Goal: Information Seeking & Learning: Learn about a topic

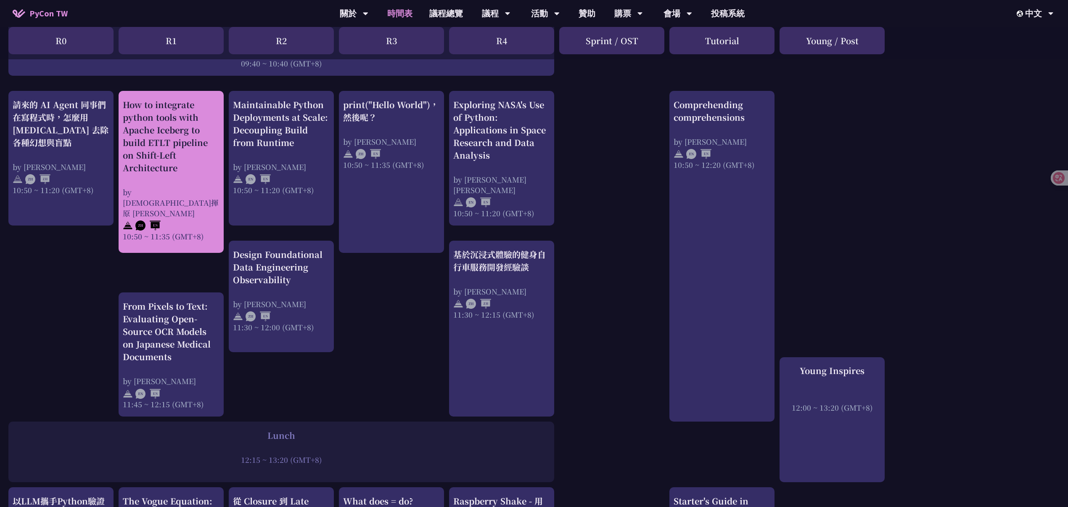
click at [180, 135] on div "How to integrate python tools with Apache Iceberg to build ETLT pipeline on Shi…" at bounding box center [171, 136] width 97 height 76
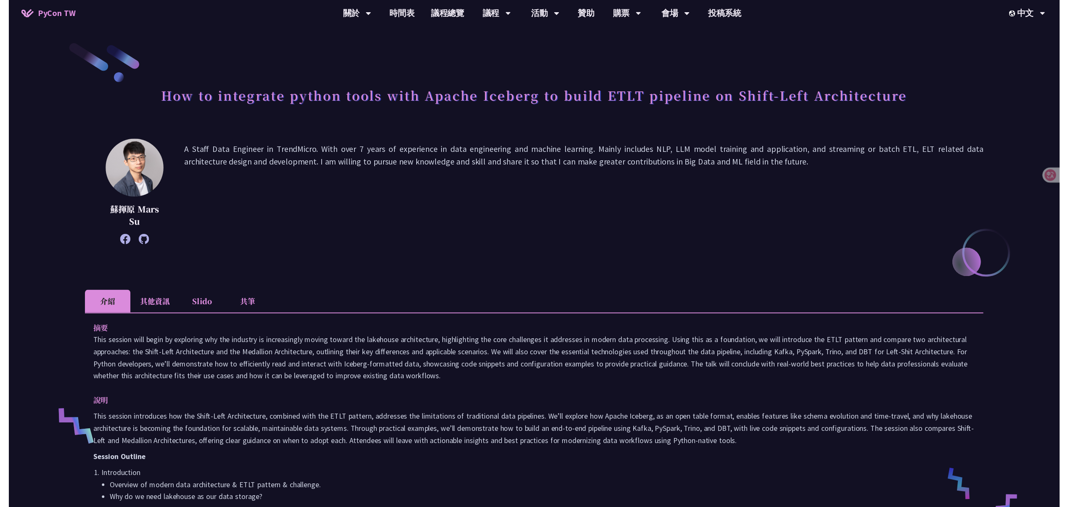
scroll to position [280, 0]
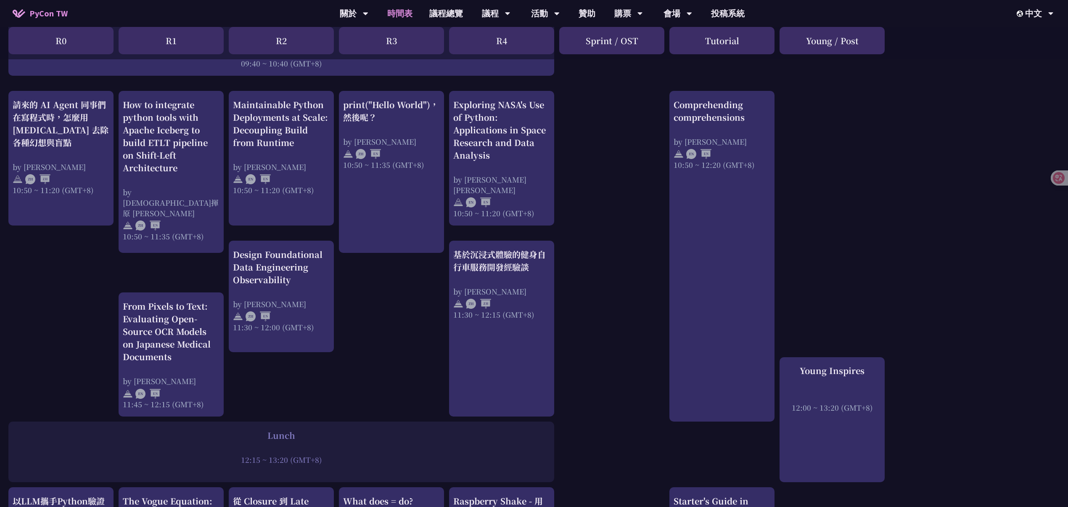
click at [265, 146] on div "Maintainable Python Deployments at Scale: Decoupling Build from Runtime" at bounding box center [281, 123] width 97 height 50
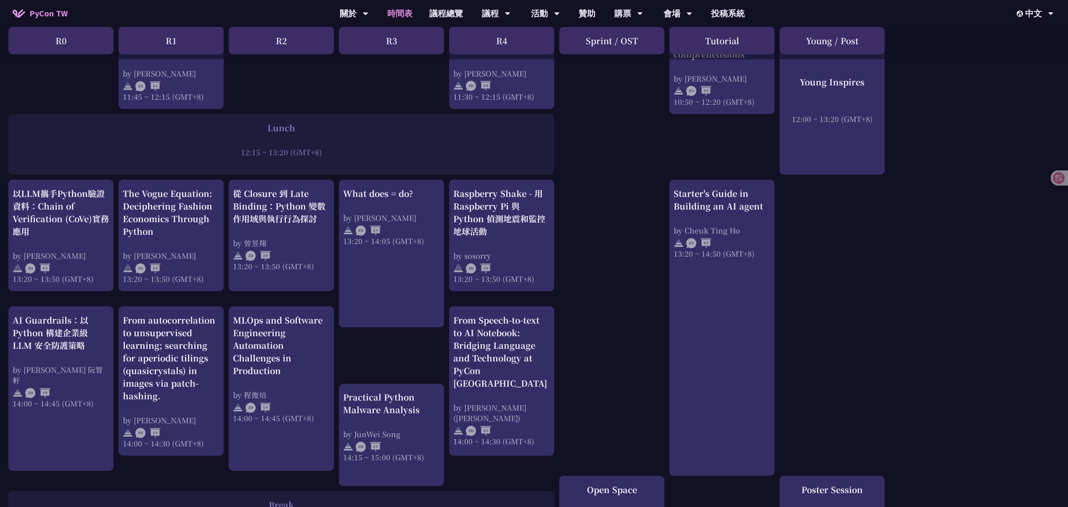
scroll to position [616, 0]
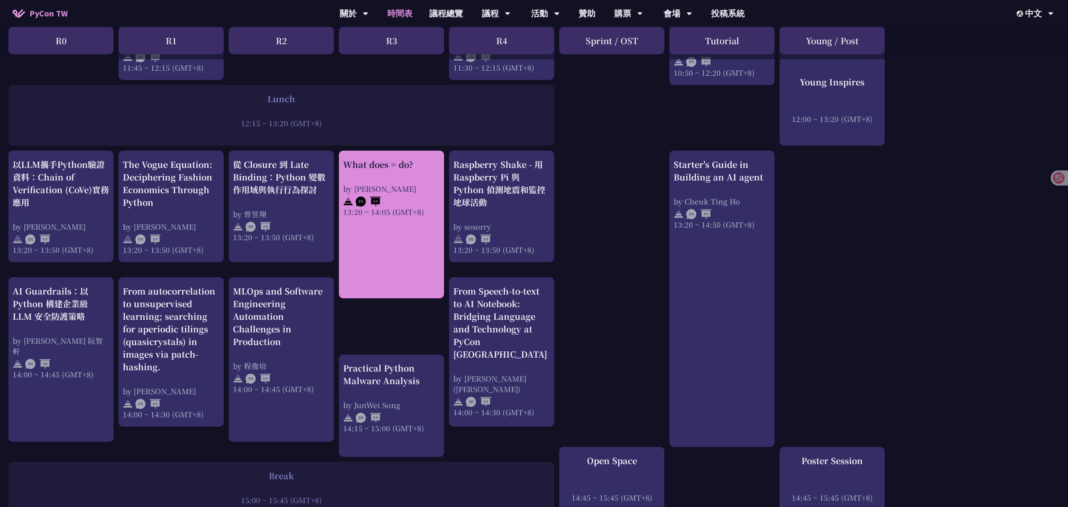
drag, startPoint x: 396, startPoint y: 224, endPoint x: 394, endPoint y: 201, distance: 23.6
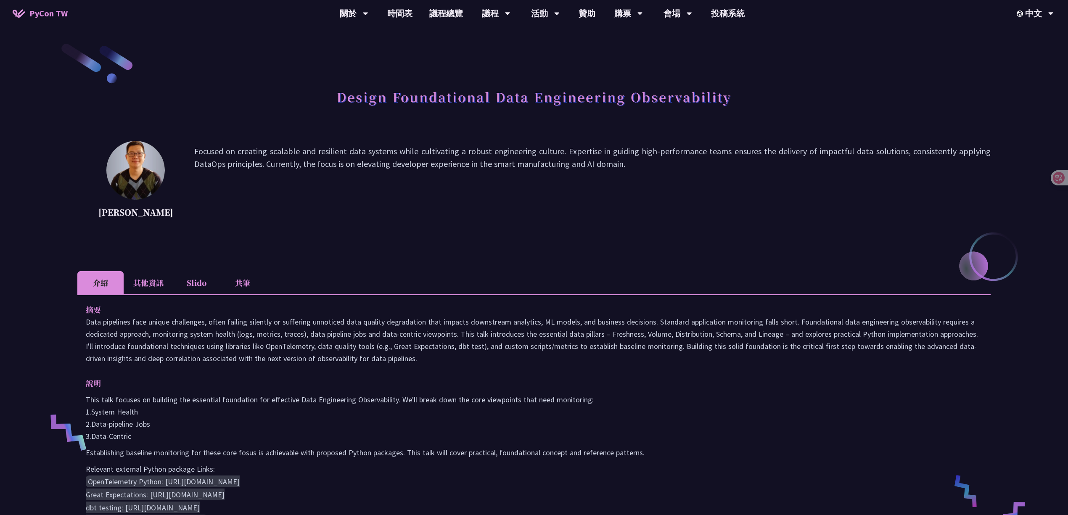
scroll to position [168, 0]
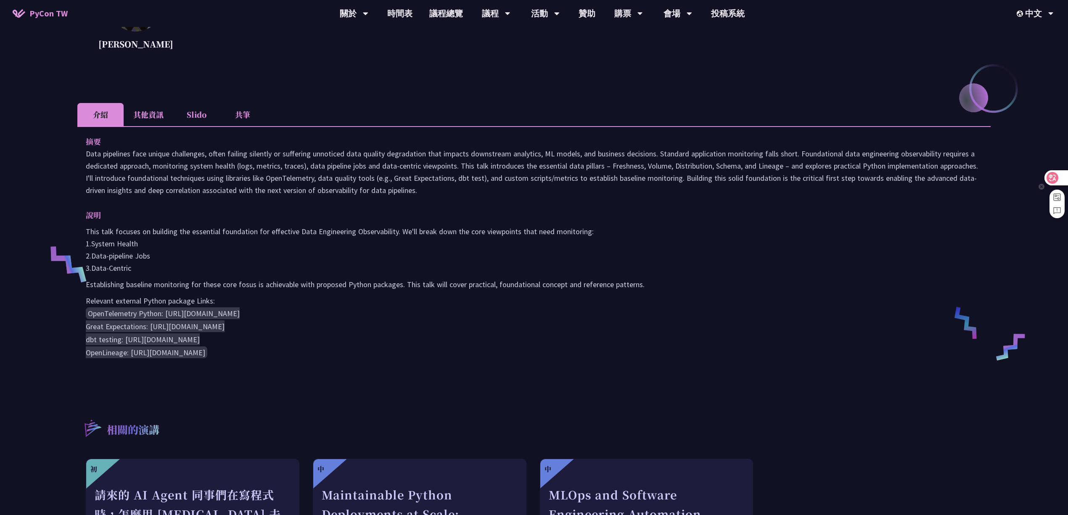
click at [1053, 177] on icon at bounding box center [1052, 178] width 8 height 8
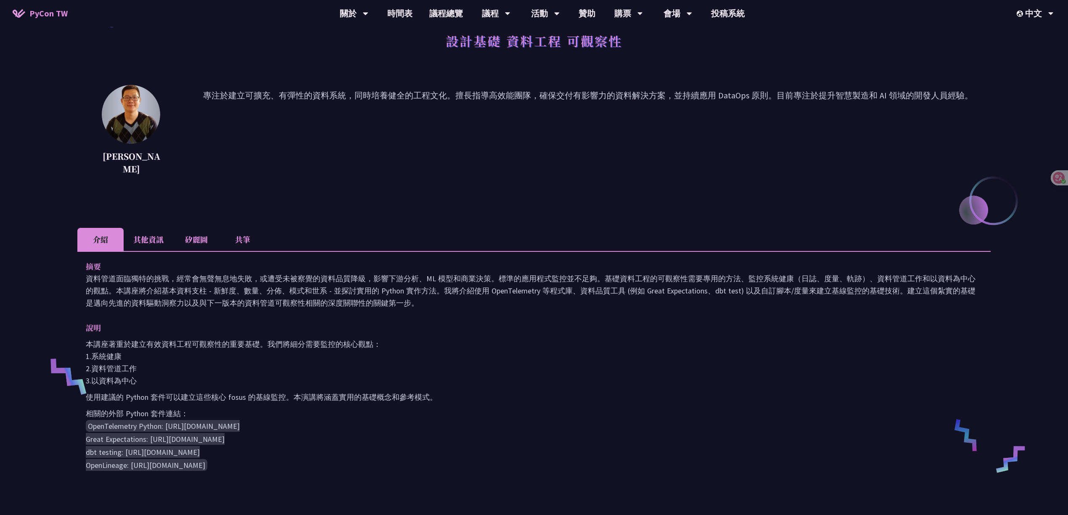
scroll to position [48, 0]
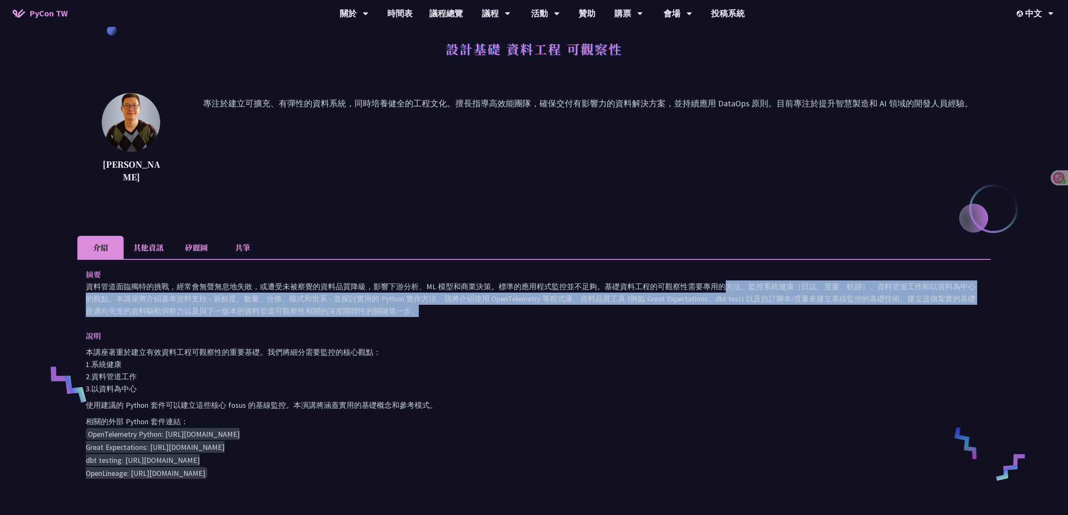
drag, startPoint x: 725, startPoint y: 272, endPoint x: 735, endPoint y: 298, distance: 28.3
click at [735, 298] on p "資料管道面臨獨特的挑戰，經常會無聲無息地失敗，或遭受未被察覺的資料品質降級，影響下游分析、ML 模型和商業決策。標準的應用程式監控並不足夠。基礎資料工程的可觀…" at bounding box center [534, 298] width 896 height 37
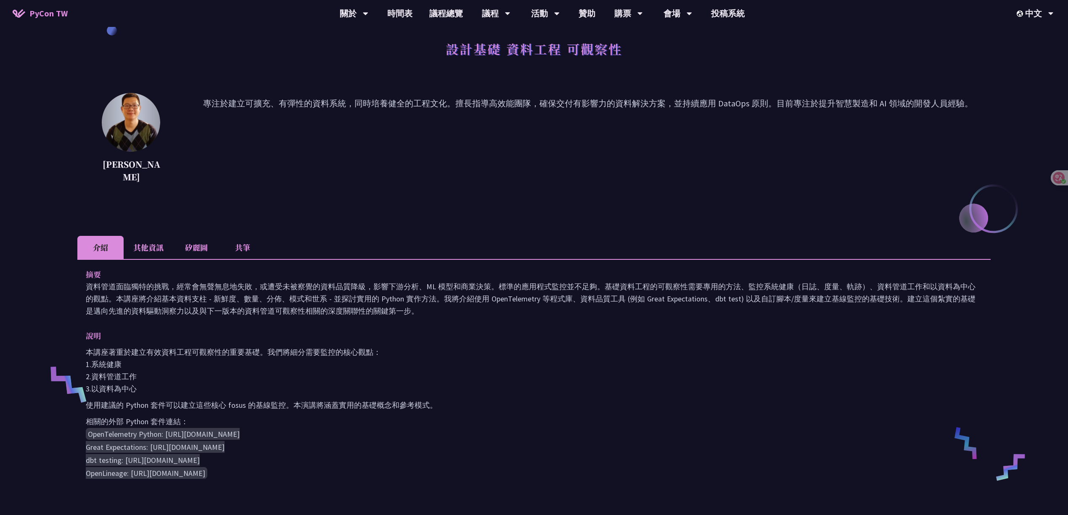
click at [586, 371] on p "本講座著重於建立有效資料工程可觀察性的重要基礎。我們將細分需要監控的核心觀點： 1.系統健康 2.資料管道工作 3.以資料為中心" at bounding box center [534, 370] width 896 height 49
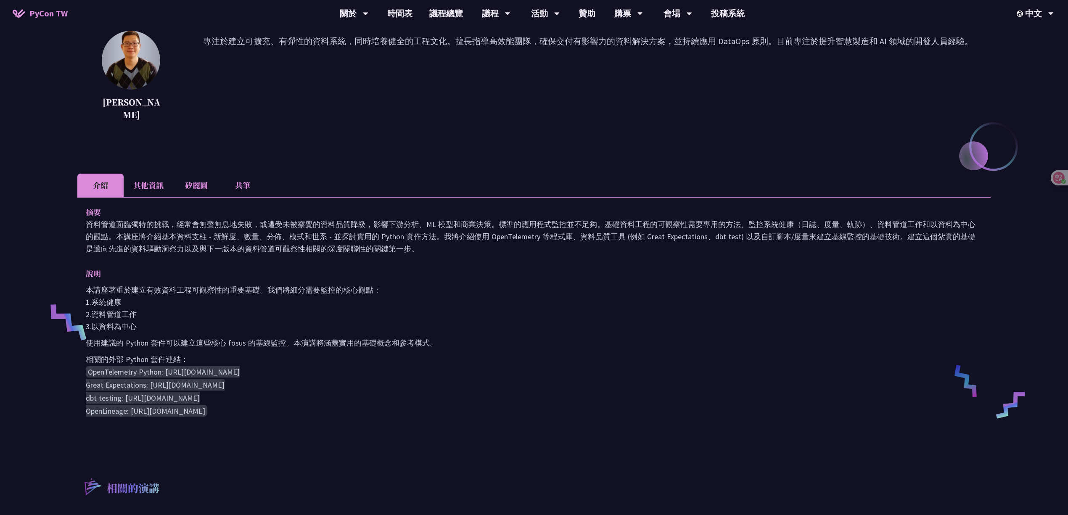
scroll to position [104, 0]
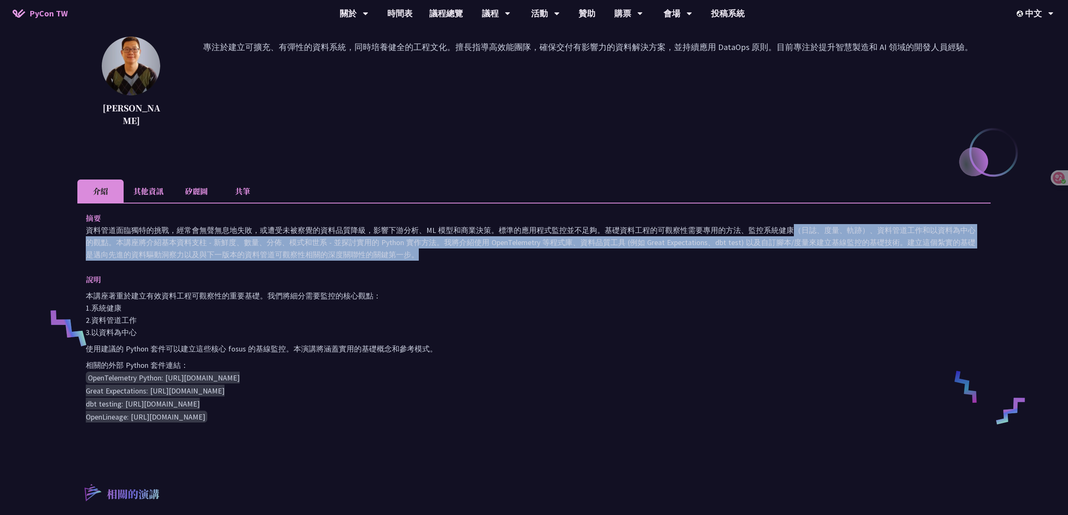
drag, startPoint x: 790, startPoint y: 217, endPoint x: 752, endPoint y: 240, distance: 45.3
click at [752, 240] on p "資料管道面臨獨特的挑戰，經常會無聲無息地失敗，或遭受未被察覺的資料品質降級，影響下游分析、ML 模型和商業決策。標準的應用程式監控並不足夠。基礎資料工程的可觀…" at bounding box center [534, 242] width 896 height 37
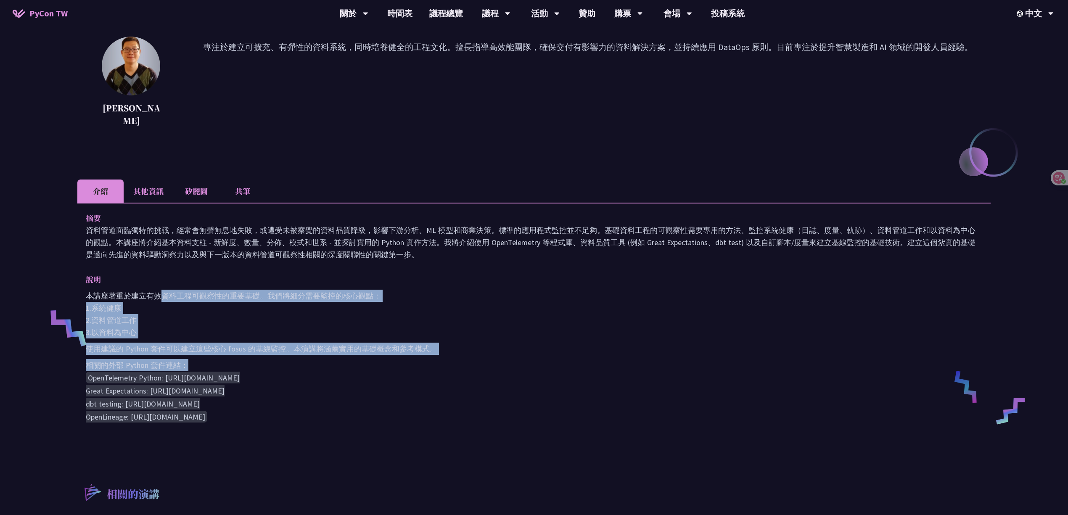
drag, startPoint x: 159, startPoint y: 282, endPoint x: 246, endPoint y: 344, distance: 106.8
click at [246, 344] on div "本講座著重於建立有效資料工程可觀察性的重要基礎。我們將細分需要監控的核心觀點： 1.系統健康 2.資料管道工作 3.以資料為中心 使用建議的 Python 套…" at bounding box center [534, 357] width 896 height 134
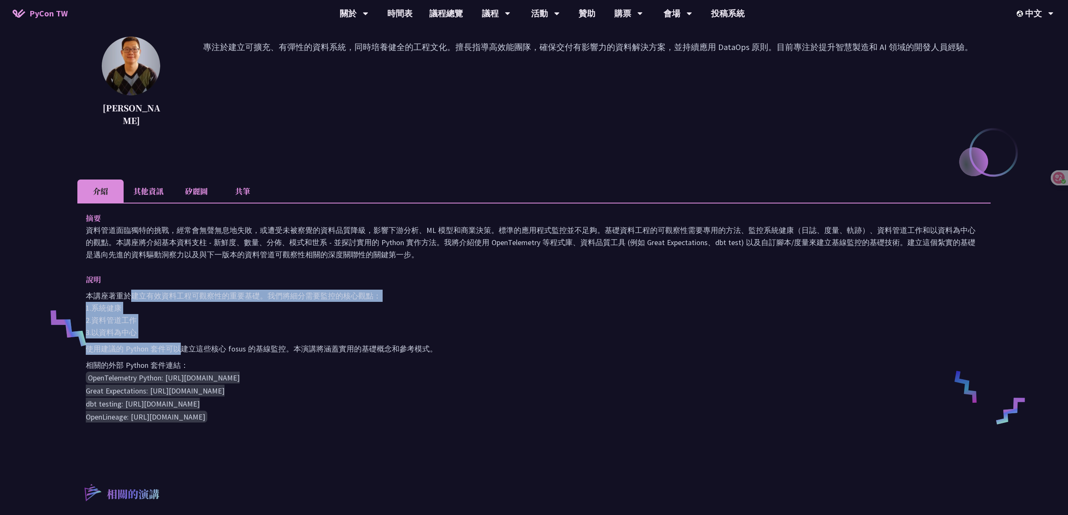
drag, startPoint x: 134, startPoint y: 283, endPoint x: 179, endPoint y: 328, distance: 63.6
click at [179, 328] on div "本講座著重於建立有效資料工程可觀察性的重要基礎。我們將細分需要監控的核心觀點： 1.系統健康 2.資料管道工作 3.以資料為中心 使用建議的 Python 套…" at bounding box center [534, 357] width 896 height 134
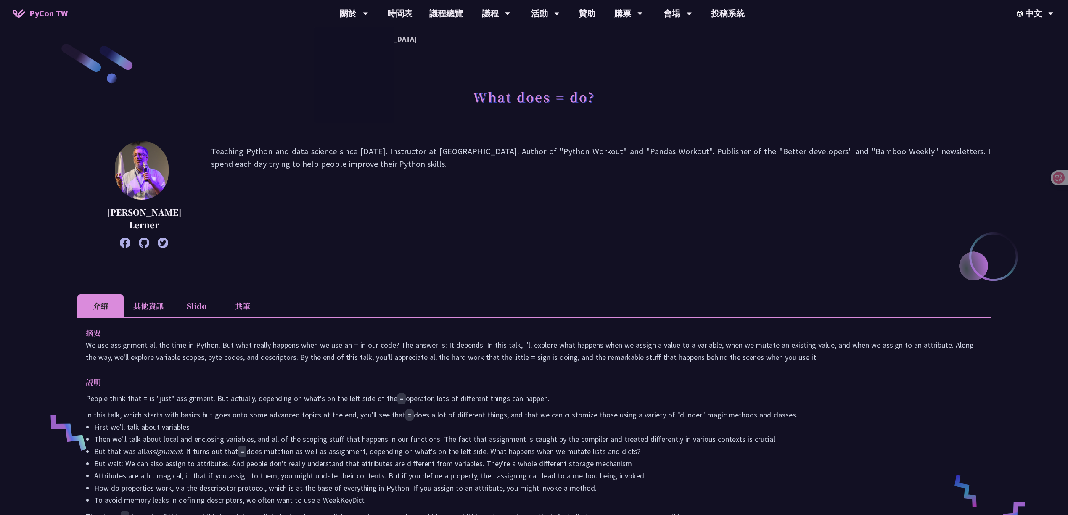
scroll to position [56, 0]
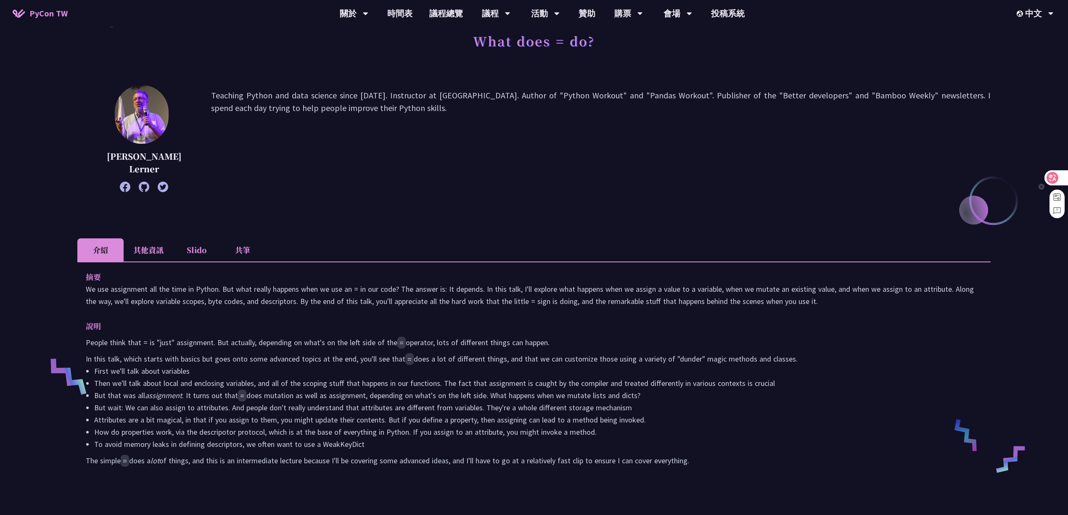
click at [1055, 172] on icon at bounding box center [1052, 178] width 12 height 12
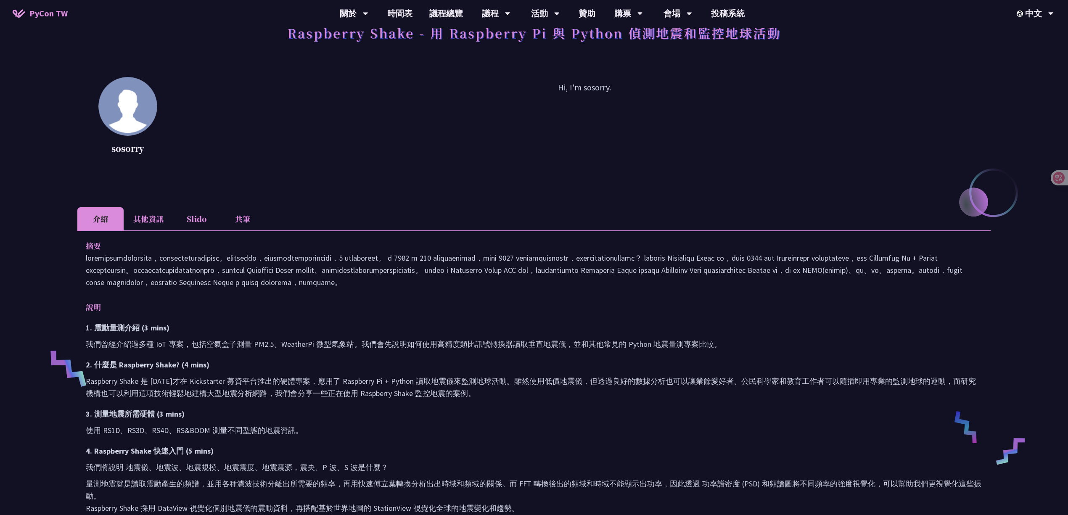
scroll to position [112, 0]
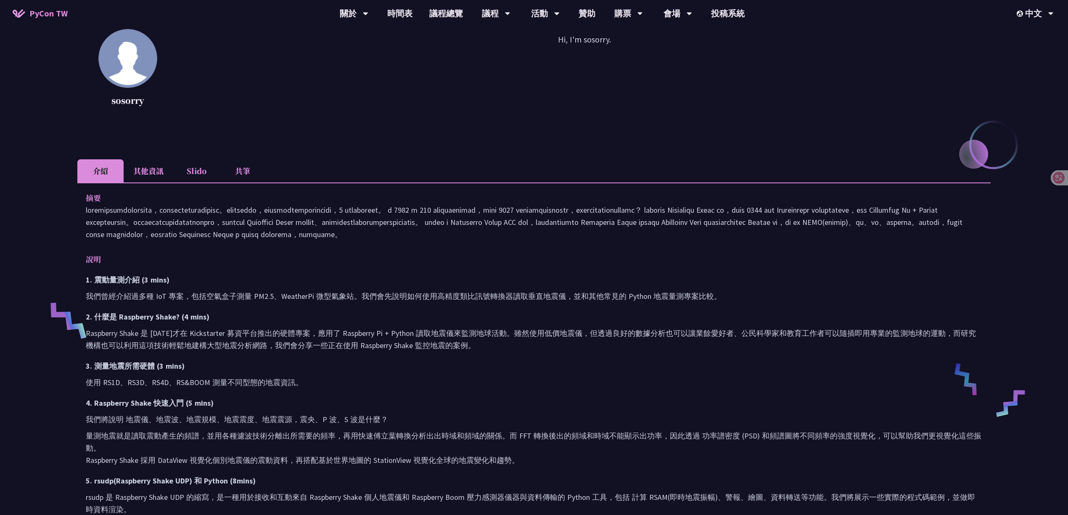
drag, startPoint x: 181, startPoint y: 203, endPoint x: 211, endPoint y: 202, distance: 30.3
click at [208, 202] on div "摘要" at bounding box center [534, 216] width 896 height 49
click at [233, 205] on p at bounding box center [534, 222] width 896 height 37
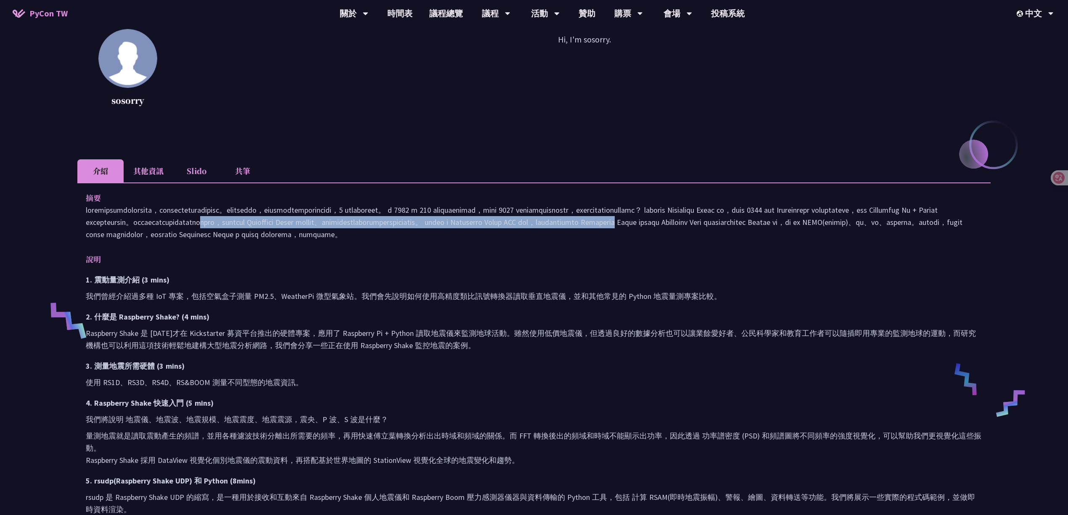
drag, startPoint x: 784, startPoint y: 219, endPoint x: 610, endPoint y: 239, distance: 176.0
click at [610, 239] on p at bounding box center [534, 222] width 896 height 37
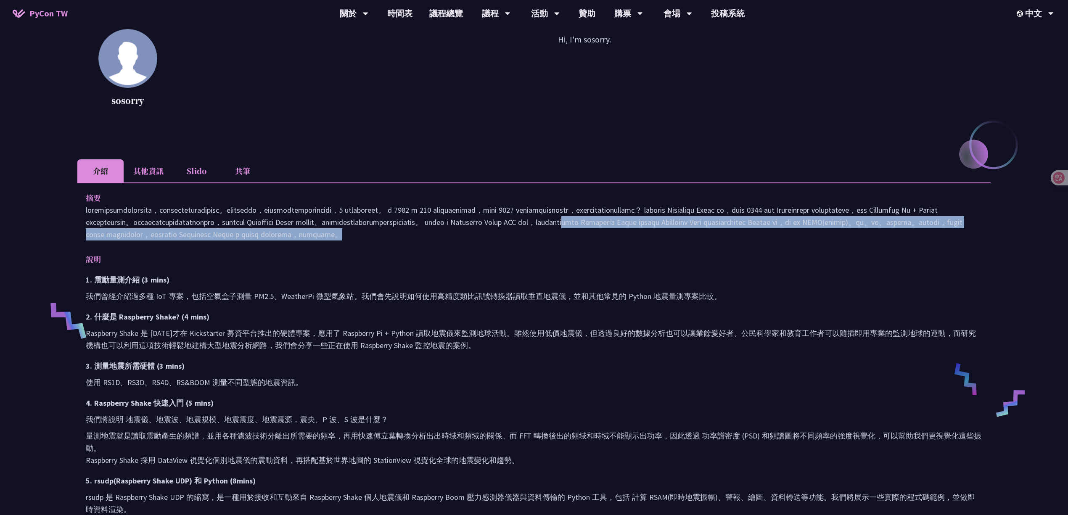
drag, startPoint x: 539, startPoint y: 237, endPoint x: 659, endPoint y: 246, distance: 120.5
click at [659, 240] on p at bounding box center [534, 222] width 896 height 37
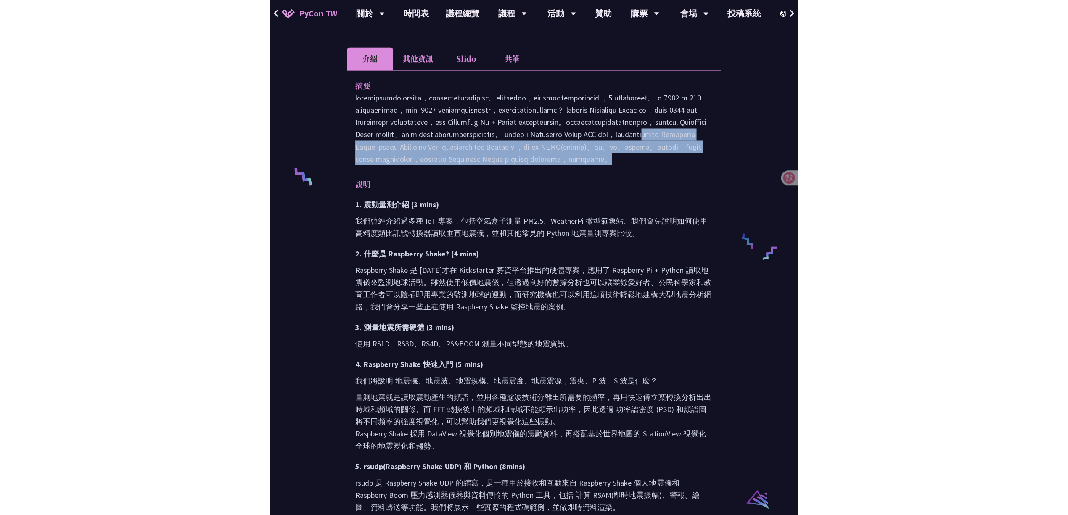
scroll to position [224, 0]
